Goal: Transaction & Acquisition: Book appointment/travel/reservation

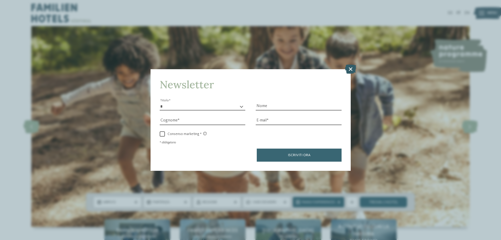
click at [351, 69] on icon at bounding box center [350, 68] width 11 height 9
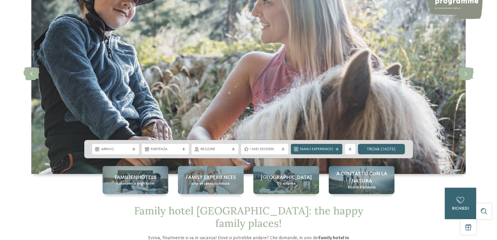
scroll to position [156, 0]
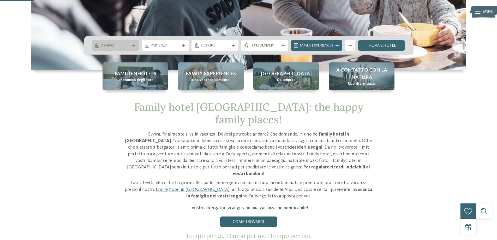
click at [120, 47] on span "Arrivo" at bounding box center [115, 45] width 29 height 5
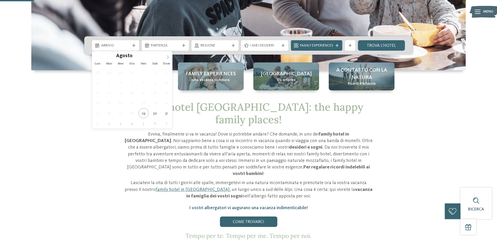
click at [165, 55] on span at bounding box center [167, 55] width 9 height 9
type div "27.12.2025"
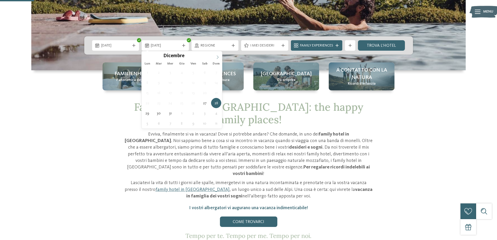
type input "****"
click at [217, 56] on icon at bounding box center [218, 57] width 4 height 4
type div "03.01.2026"
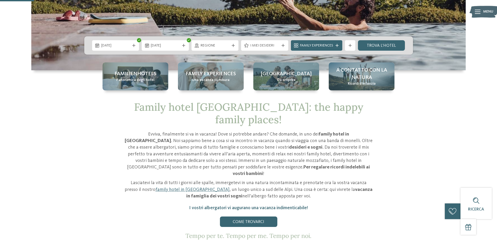
click at [241, 46] on div "I miei desideri" at bounding box center [264, 45] width 47 height 10
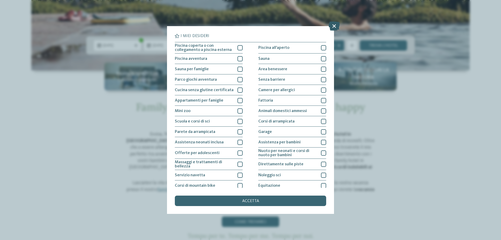
click at [333, 27] on icon at bounding box center [333, 25] width 11 height 9
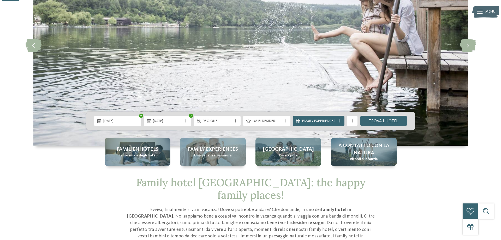
scroll to position [78, 0]
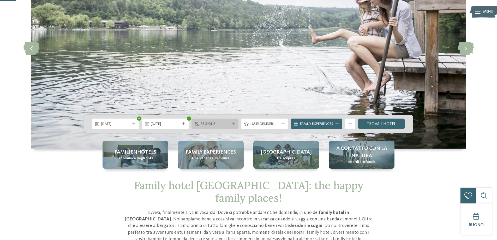
click at [220, 122] on span "Regione" at bounding box center [215, 123] width 29 height 5
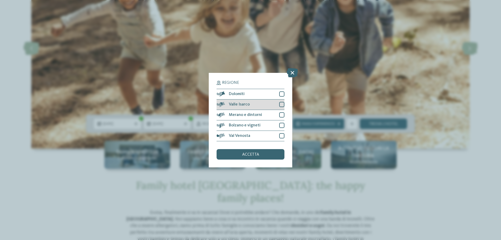
drag, startPoint x: 280, startPoint y: 92, endPoint x: 280, endPoint y: 102, distance: 10.2
click at [280, 94] on div at bounding box center [281, 93] width 5 height 5
click at [281, 106] on div at bounding box center [281, 104] width 5 height 5
click at [282, 115] on div at bounding box center [281, 114] width 5 height 5
click at [282, 124] on div at bounding box center [281, 125] width 5 height 5
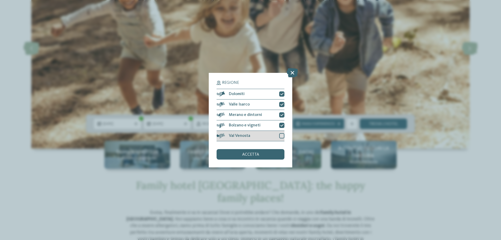
click at [282, 134] on div at bounding box center [281, 135] width 5 height 5
click at [258, 152] on div "accetta" at bounding box center [250, 154] width 68 height 10
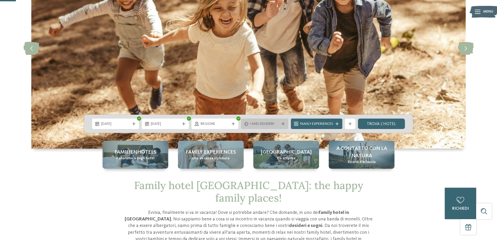
click at [270, 124] on span "I miei desideri" at bounding box center [264, 123] width 29 height 5
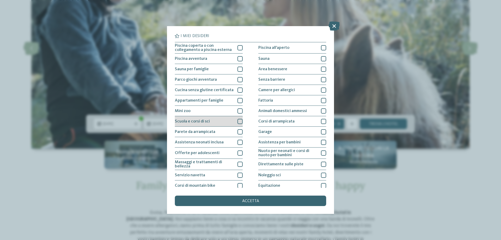
click at [237, 121] on div at bounding box center [239, 121] width 5 height 5
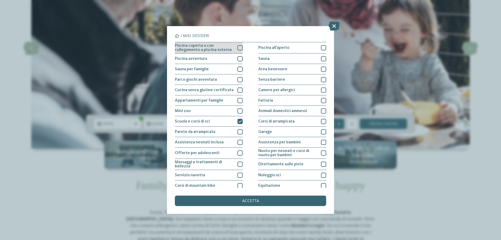
click at [238, 46] on div at bounding box center [239, 47] width 5 height 5
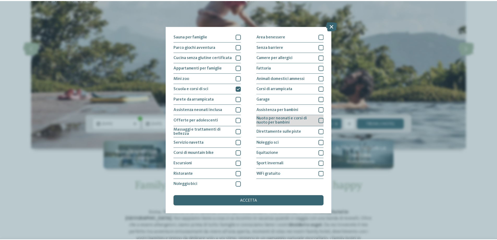
scroll to position [34, 0]
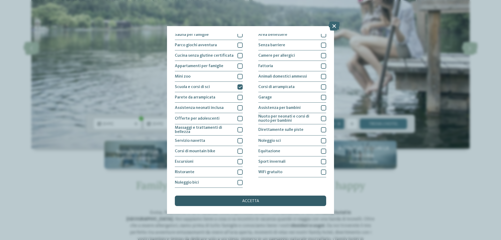
click at [267, 198] on div "accetta" at bounding box center [250, 200] width 151 height 10
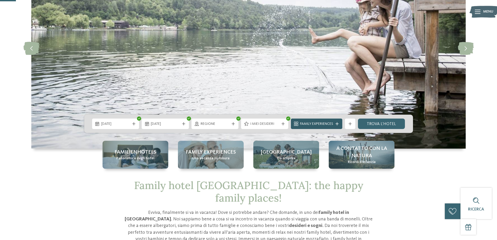
click at [330, 120] on div "Family Experiences" at bounding box center [316, 123] width 51 height 10
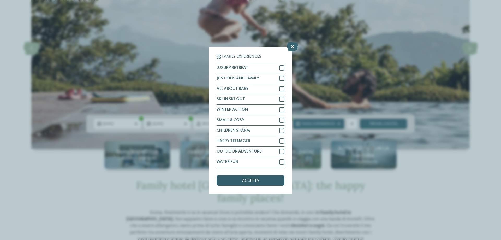
click at [252, 176] on div "accetta" at bounding box center [250, 180] width 68 height 10
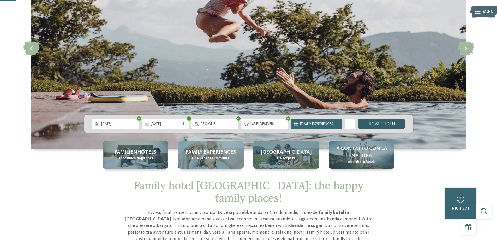
click at [374, 125] on link "trova l’hotel" at bounding box center [381, 123] width 47 height 10
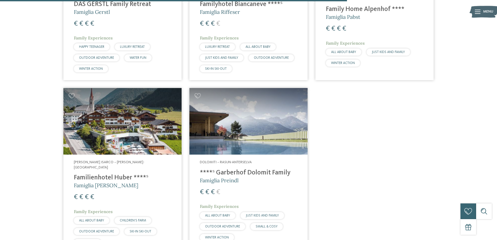
scroll to position [680, 0]
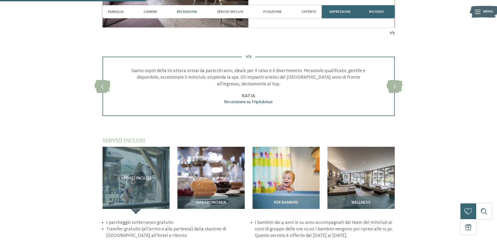
scroll to position [704, 0]
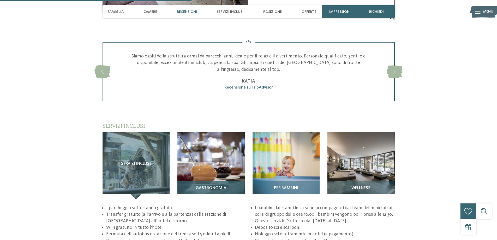
click at [218, 155] on img at bounding box center [210, 165] width 67 height 67
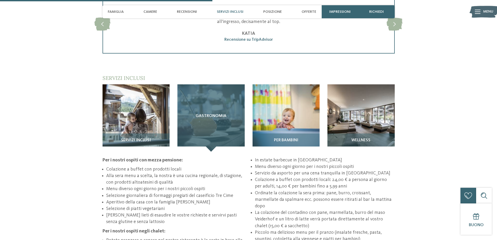
scroll to position [756, 0]
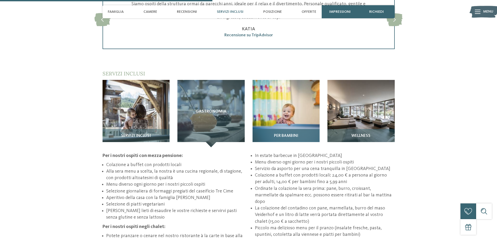
click at [271, 104] on img at bounding box center [285, 113] width 67 height 67
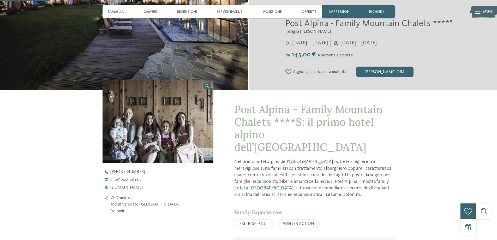
scroll to position [104, 0]
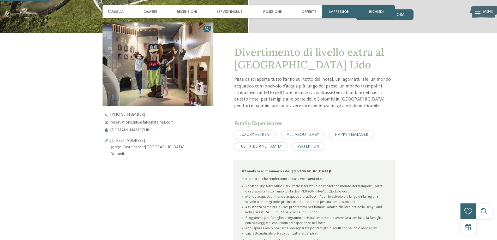
scroll to position [183, 0]
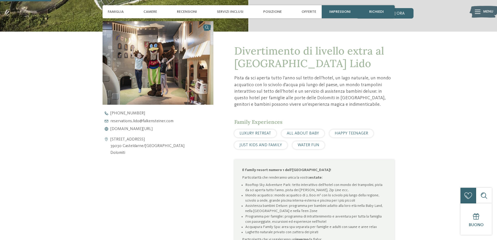
click at [153, 126] on div "+39 0472 975 654 reservations.lido@ no-spam. falkensteiner. no-spam. com www.fa…" at bounding box center [162, 121] width 120 height 20
click at [153, 128] on span "www.falkensteiner.com/it/family-resort-lido" at bounding box center [131, 129] width 42 height 4
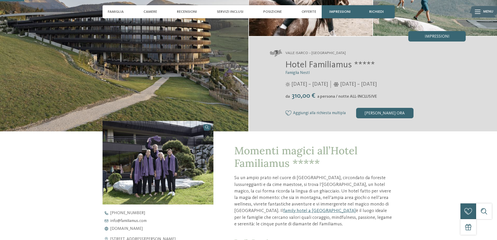
scroll to position [104, 0]
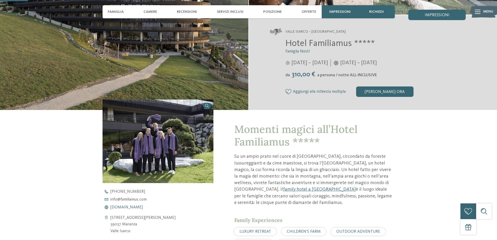
click at [134, 207] on span "www.familiamus.com" at bounding box center [126, 207] width 32 height 4
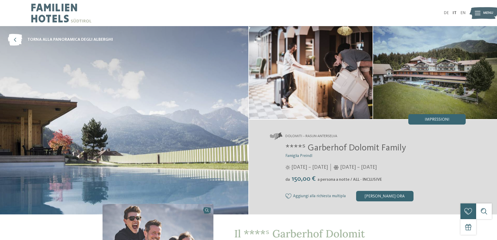
click at [480, 12] on icon at bounding box center [478, 13] width 6 height 4
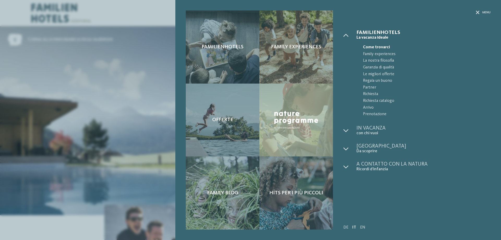
click at [480, 10] on div "Familienhotels Family experiences" at bounding box center [337, 120] width 325 height 240
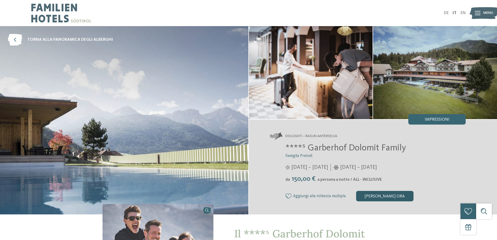
click at [393, 196] on div "[PERSON_NAME] ora" at bounding box center [384, 196] width 57 height 10
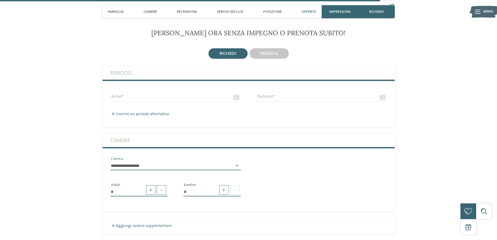
scroll to position [1532, 0]
click at [275, 55] on span "prenota" at bounding box center [269, 53] width 18 height 4
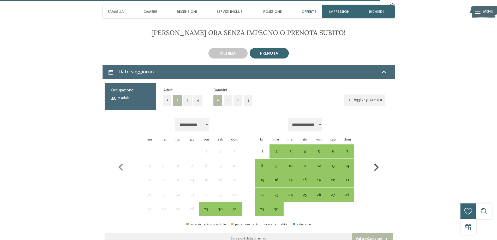
click at [379, 164] on icon "button" at bounding box center [375, 167] width 15 height 15
select select "**********"
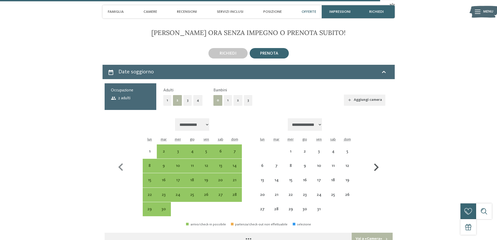
click at [377, 165] on icon "button" at bounding box center [375, 167] width 15 height 15
select select "**********"
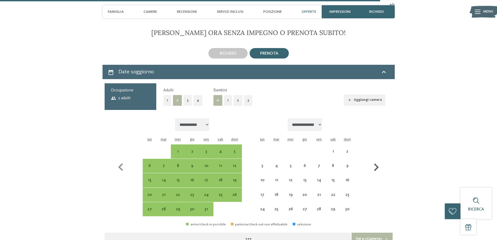
select select "**********"
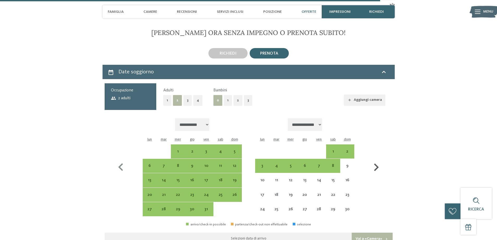
click at [377, 165] on icon "button" at bounding box center [375, 167] width 15 height 15
select select "**********"
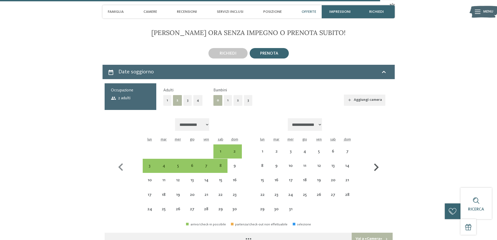
select select "**********"
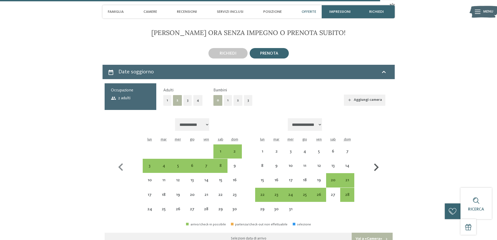
click at [377, 165] on icon "button" at bounding box center [375, 167] width 15 height 15
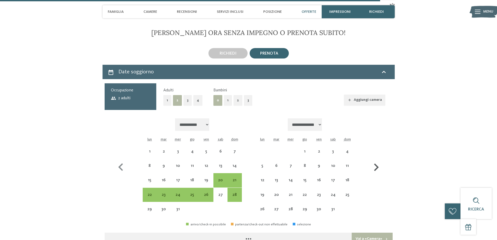
select select "**********"
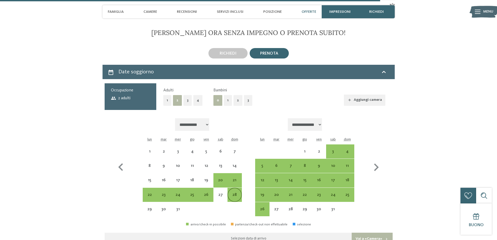
click at [232, 195] on div "28" at bounding box center [234, 198] width 13 height 13
select select "**********"
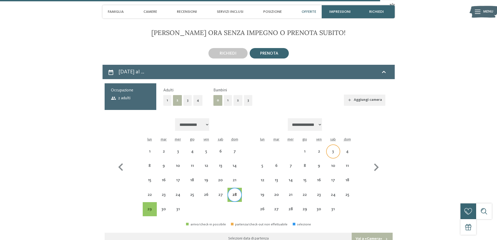
click at [335, 151] on div "3" at bounding box center [332, 155] width 13 height 13
select select "**********"
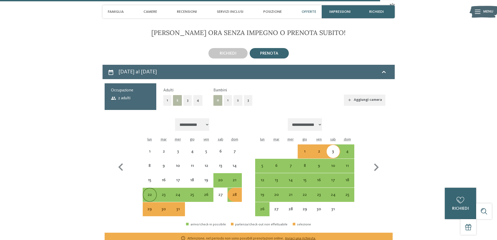
click at [147, 198] on div "22" at bounding box center [149, 198] width 13 height 13
select select "**********"
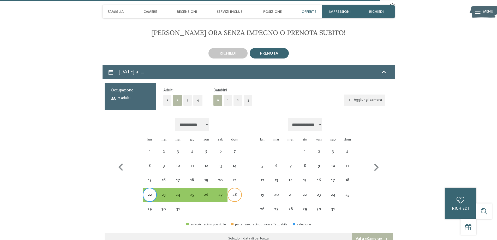
click at [235, 196] on div "28" at bounding box center [234, 198] width 13 height 13
select select "**********"
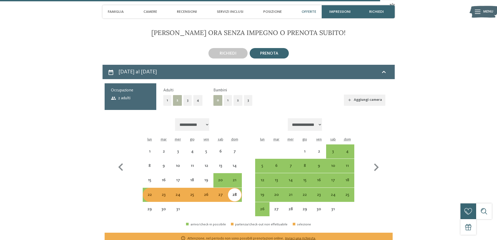
click at [150, 198] on div "22" at bounding box center [149, 198] width 13 height 13
select select "**********"
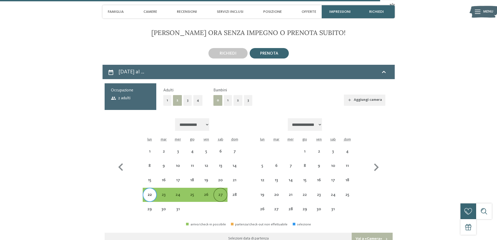
click at [225, 194] on div "27" at bounding box center [220, 198] width 13 height 13
select select "**********"
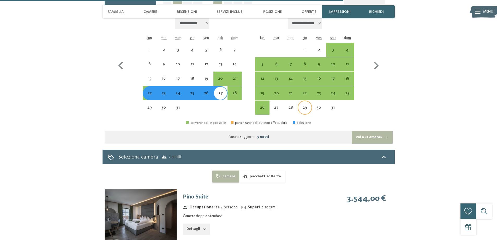
scroll to position [1715, 0]
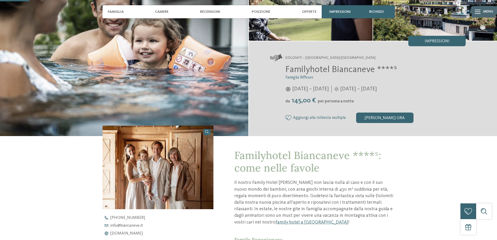
scroll to position [183, 0]
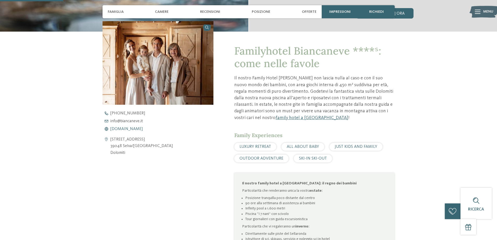
click at [125, 128] on span "www.biancaneve.it" at bounding box center [126, 129] width 32 height 4
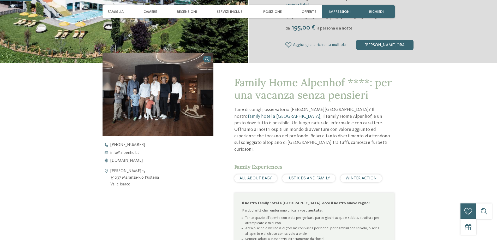
scroll to position [156, 0]
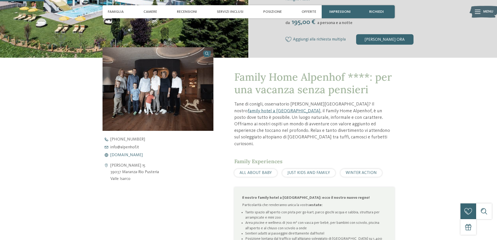
click at [125, 155] on span "www.alpenhof.it" at bounding box center [126, 155] width 32 height 4
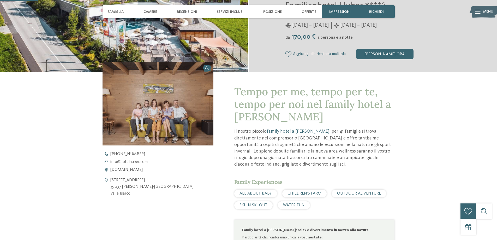
scroll to position [156, 0]
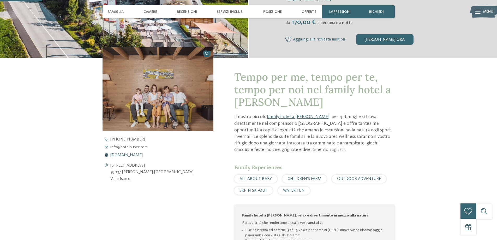
click at [141, 155] on span "[DOMAIN_NAME]" at bounding box center [126, 155] width 32 height 4
click at [143, 153] on span "[DOMAIN_NAME]" at bounding box center [126, 155] width 32 height 4
